Goal: Use online tool/utility: Utilize a website feature to perform a specific function

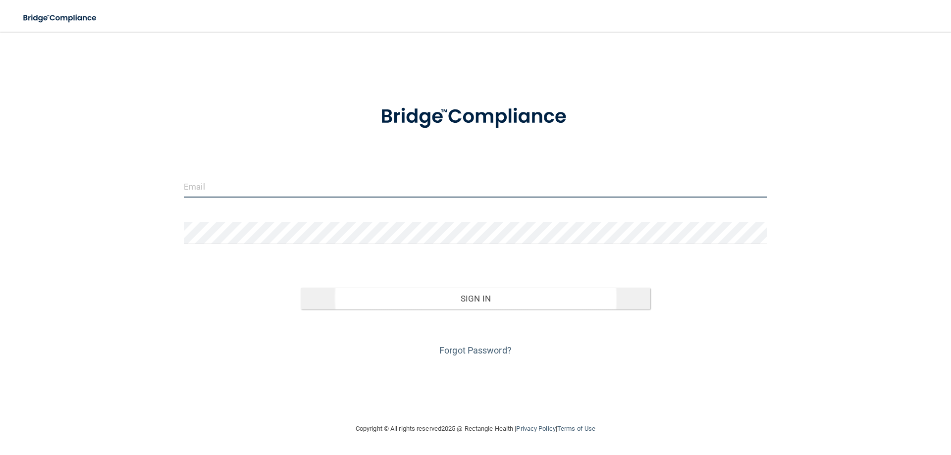
type input "[EMAIL_ADDRESS][DOMAIN_NAME]"
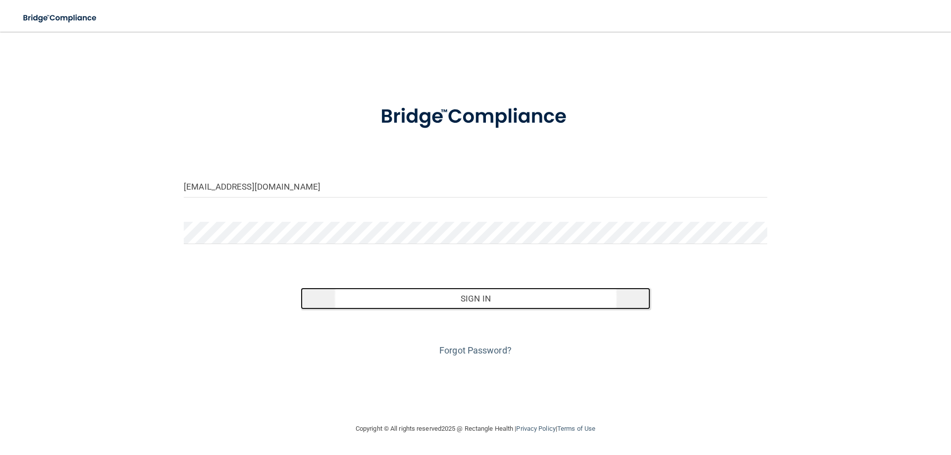
click at [455, 297] on button "Sign In" at bounding box center [476, 299] width 350 height 22
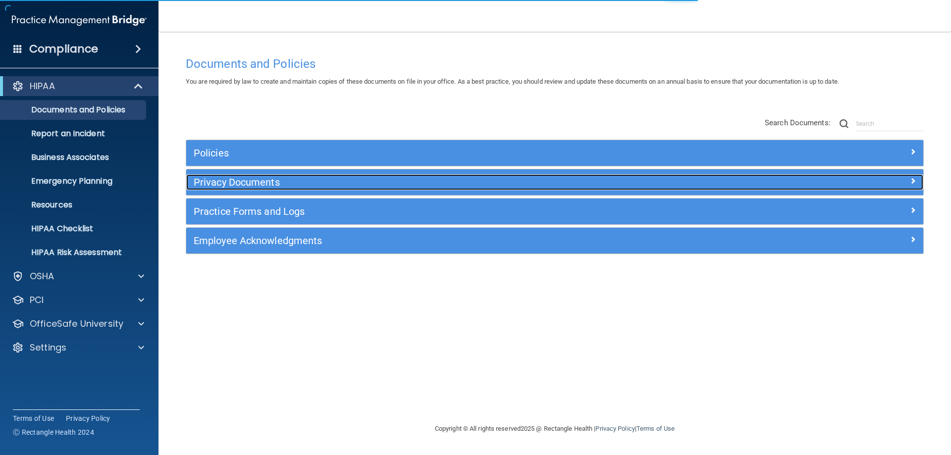
click at [229, 183] on h5 "Privacy Documents" at bounding box center [463, 182] width 538 height 11
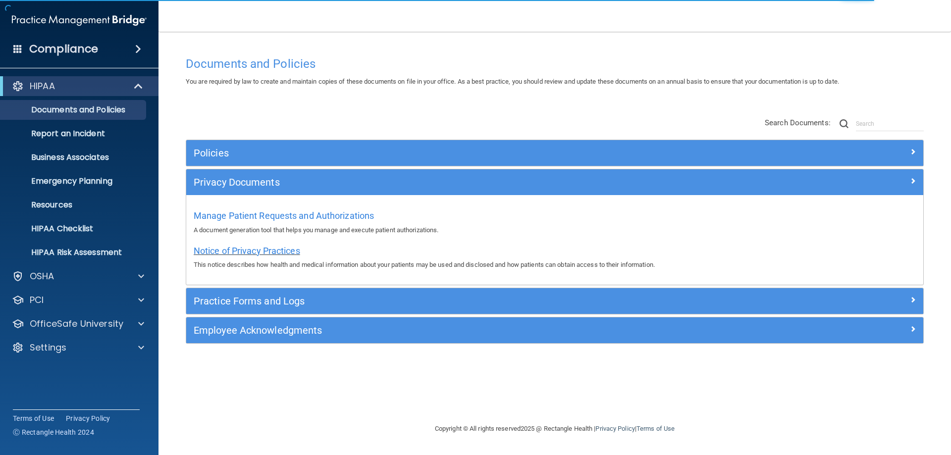
drag, startPoint x: 229, startPoint y: 247, endPoint x: 235, endPoint y: 249, distance: 6.3
click at [229, 247] on span "Notice of Privacy Practices" at bounding box center [247, 251] width 106 height 10
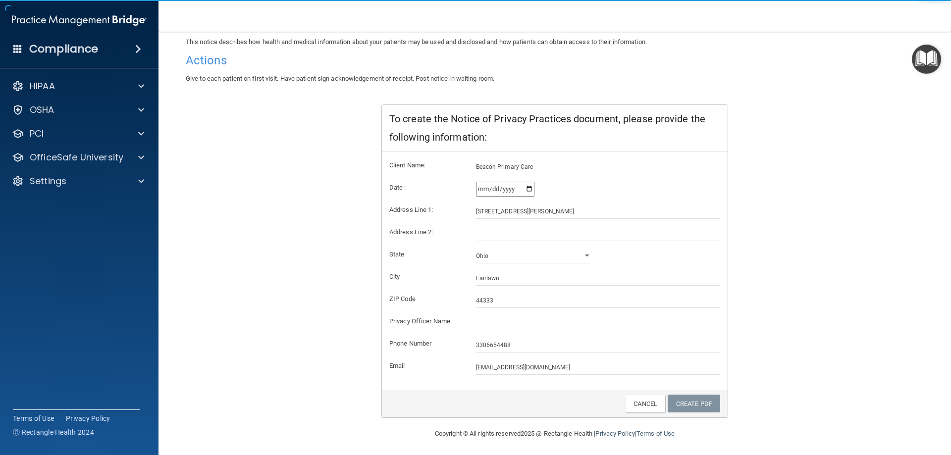
scroll to position [95, 0]
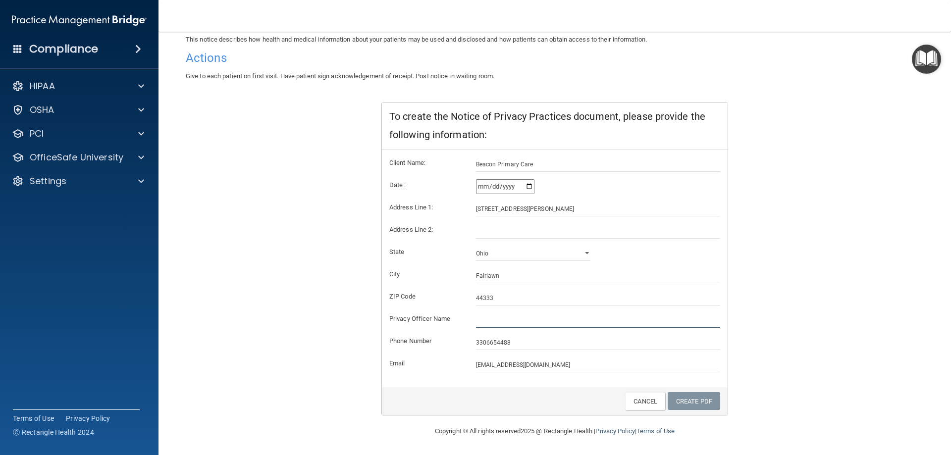
click at [501, 320] on input "text" at bounding box center [598, 320] width 245 height 15
type input "Jennifer Wurst, MD"
click at [687, 402] on link "Create PDF" at bounding box center [694, 401] width 52 height 18
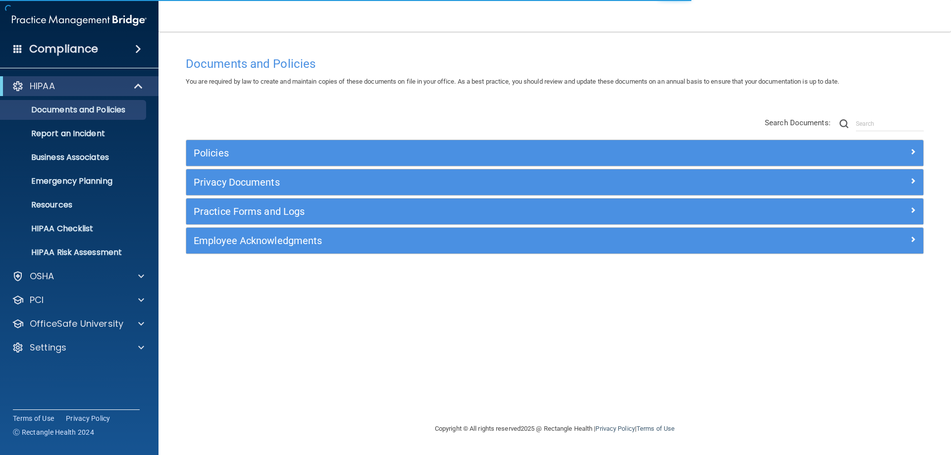
click at [135, 52] on span at bounding box center [138, 49] width 6 height 12
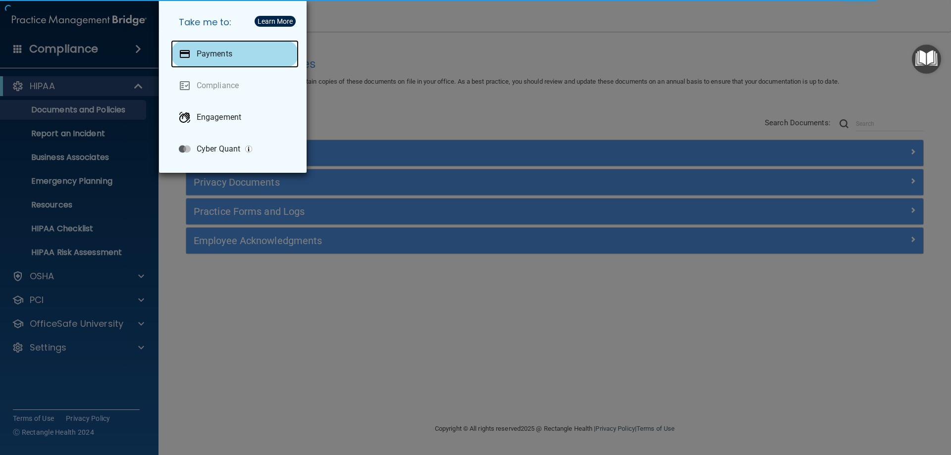
click at [233, 53] on div "Payments" at bounding box center [235, 54] width 128 height 28
